Goal: Complete application form

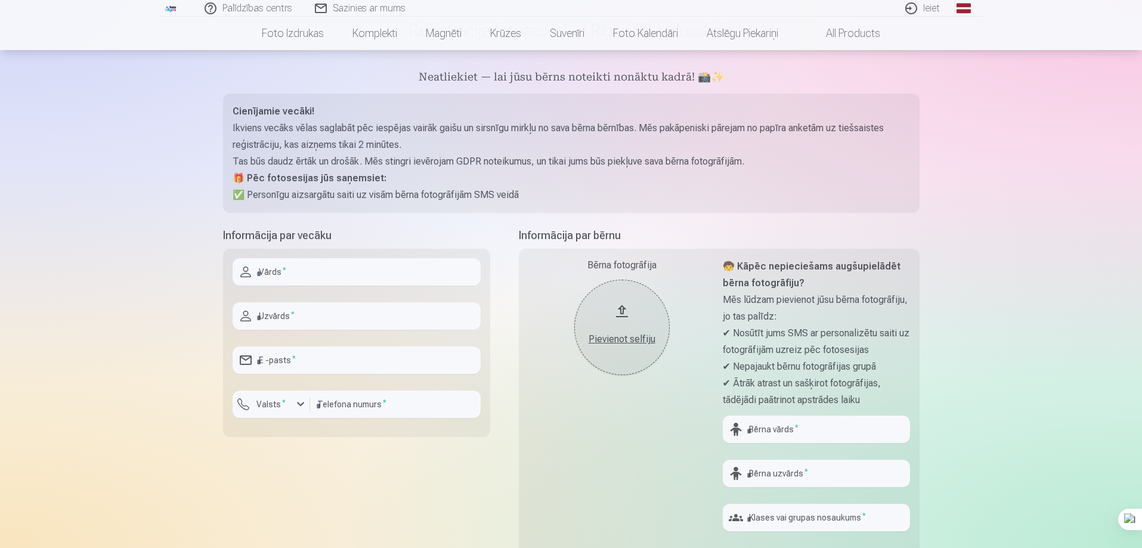
scroll to position [119, 0]
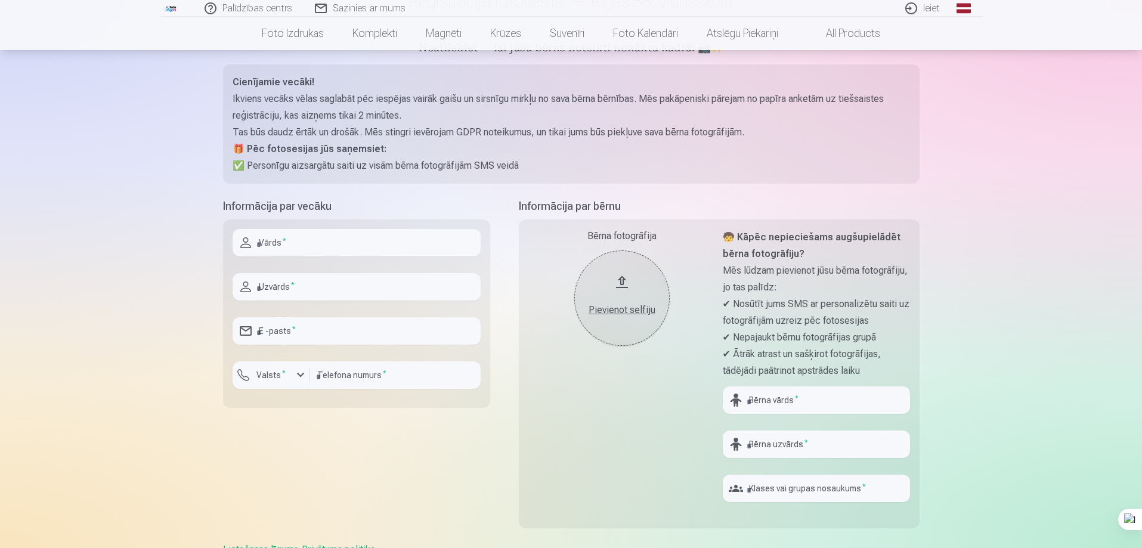
click at [625, 279] on button "Pievienot selfiju" at bounding box center [621, 297] width 95 height 95
click at [618, 281] on button "Pievienot selfiju" at bounding box center [621, 297] width 95 height 95
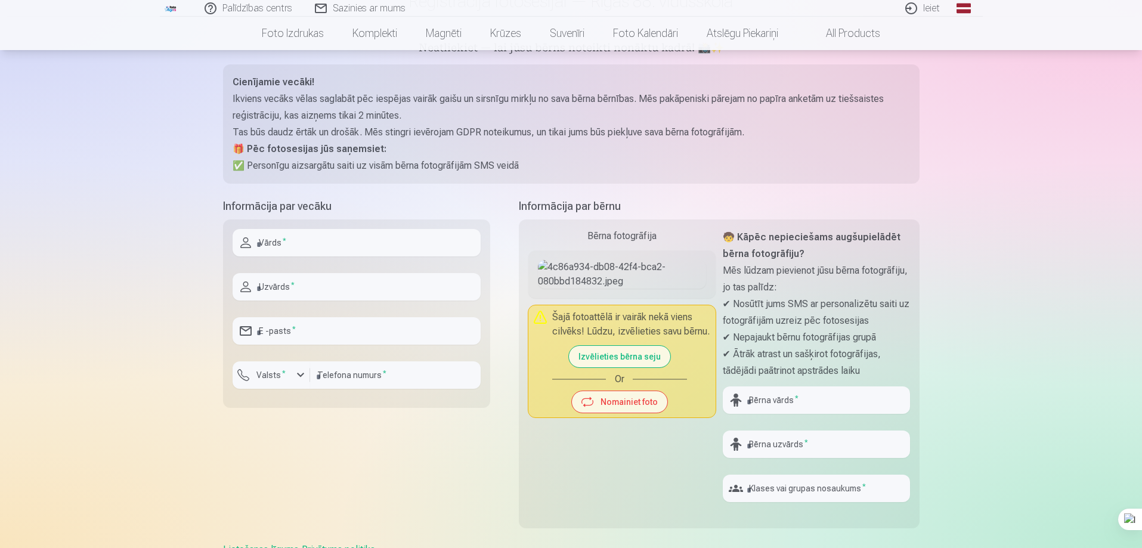
click at [621, 413] on button "Nomainiet foto" at bounding box center [619, 401] width 95 height 21
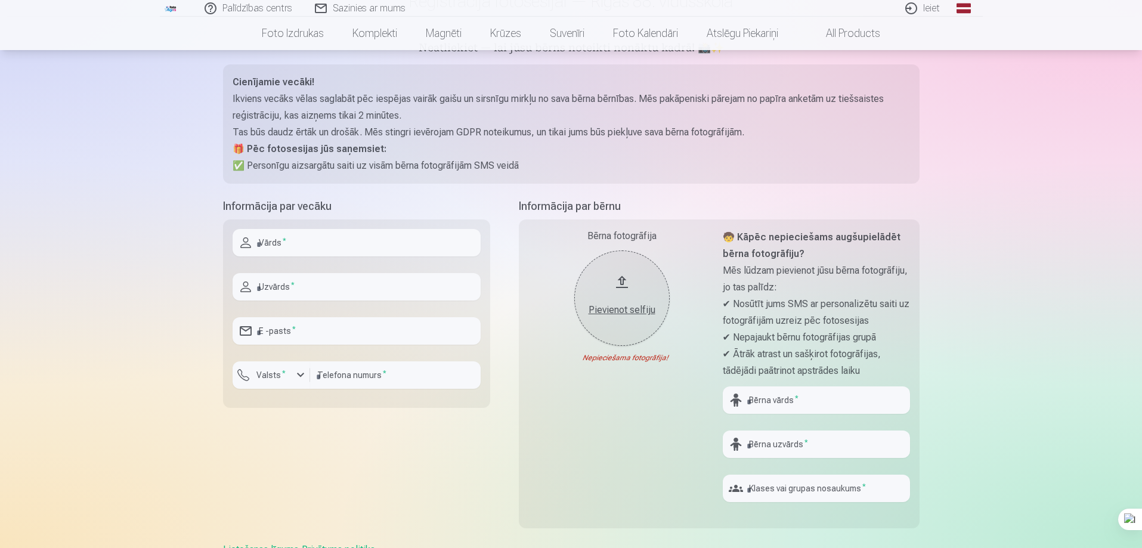
click at [626, 283] on button "Pievienot selfiju" at bounding box center [621, 297] width 95 height 95
click at [0, 0] on div "Nederīgs foto formāts!" at bounding box center [0, 0] width 0 height 0
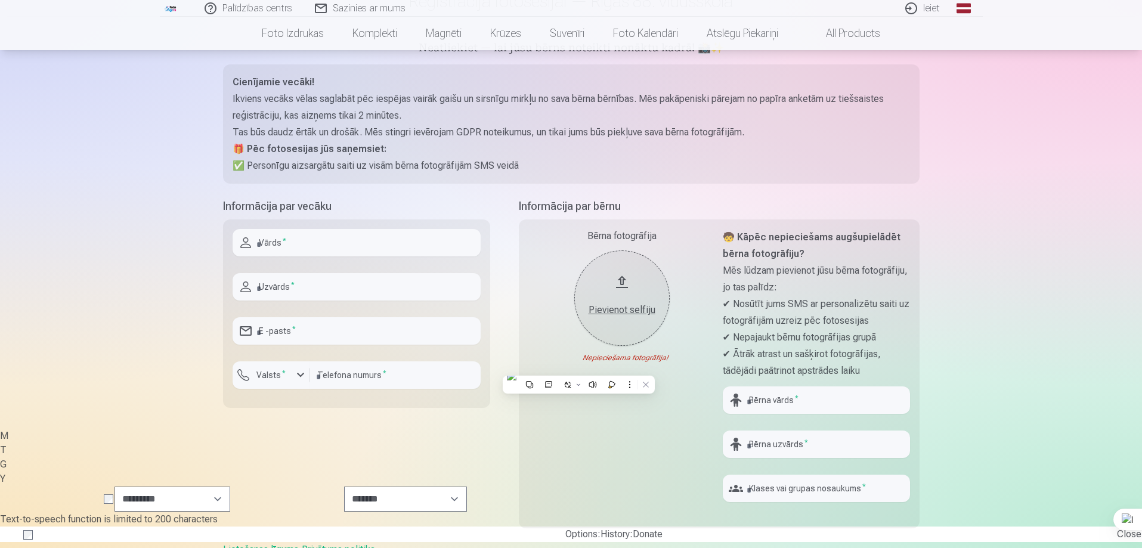
click at [0, 0] on div "Nederīgs foto formāts!" at bounding box center [0, 0] width 0 height 0
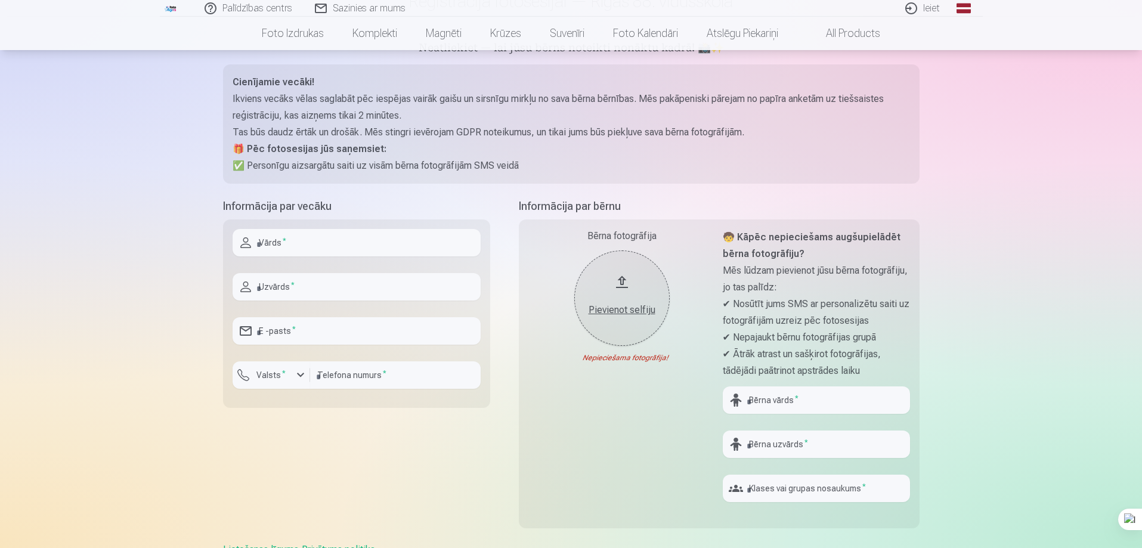
click at [0, 0] on div "Nederīgs foto formāts!" at bounding box center [0, 0] width 0 height 0
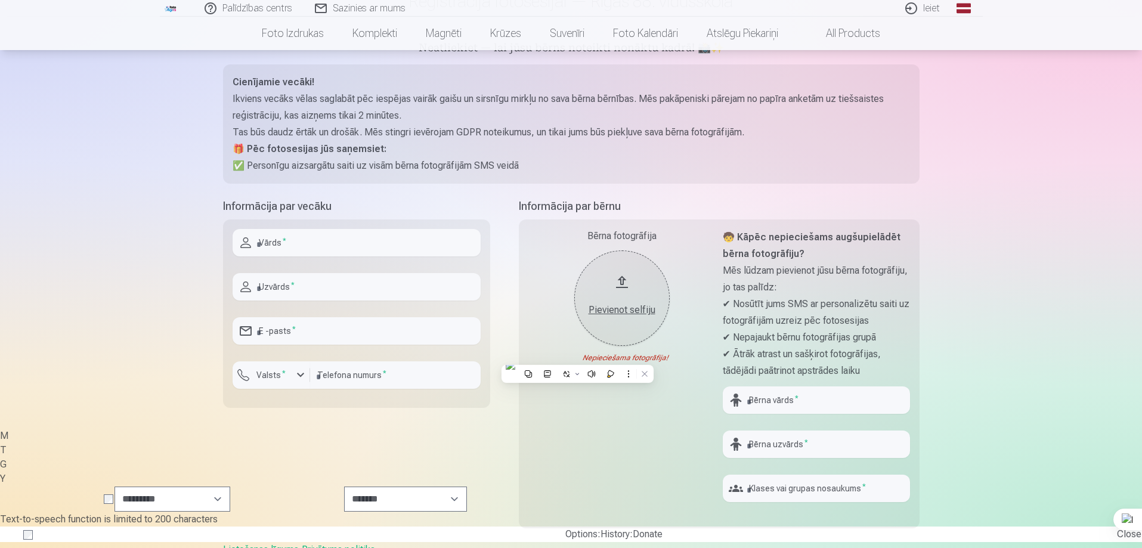
click at [593, 427] on div "Bērna fotogrāfija Pievienot selfiju Nederīgs foto formāts! Nepieciešama fotogrā…" at bounding box center [621, 370] width 187 height 283
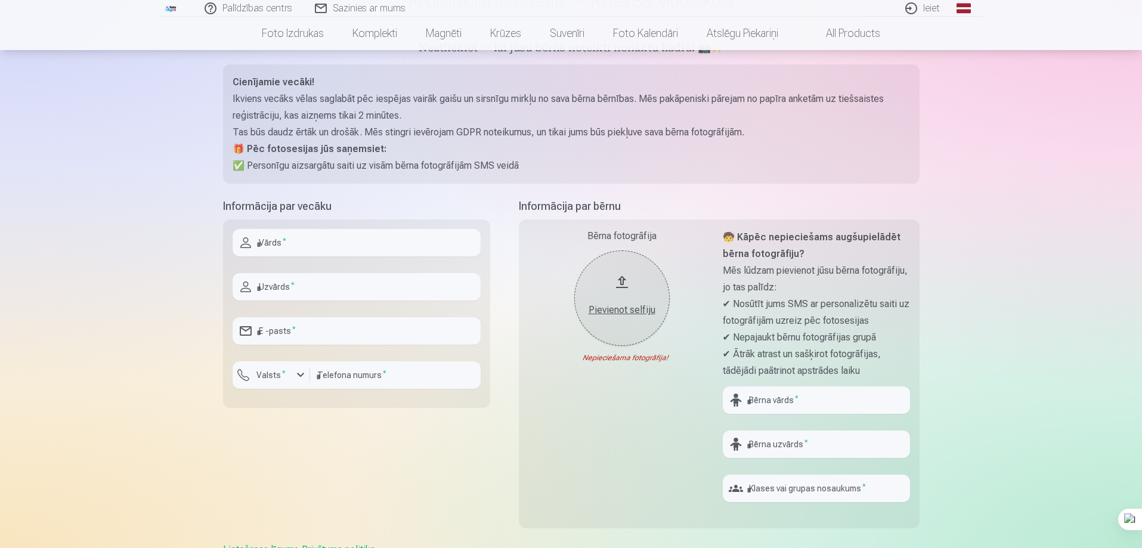
click at [619, 314] on div "Pievienot selfiju" at bounding box center [622, 310] width 72 height 14
click at [618, 280] on button "Pievienot selfiju" at bounding box center [621, 297] width 95 height 95
